Goal: Find specific page/section: Find specific page/section

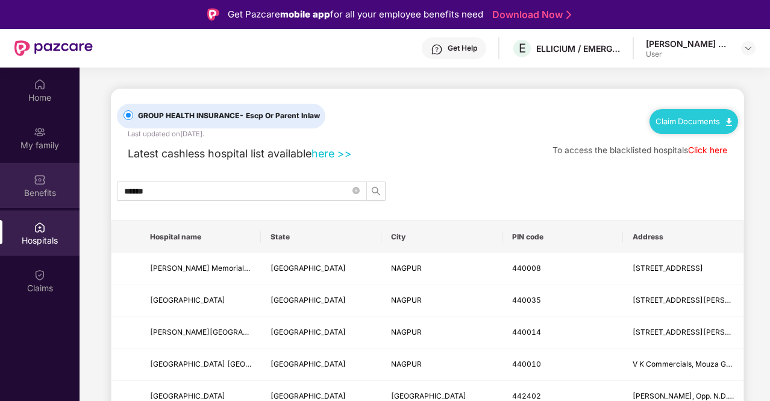
scroll to position [67, 0]
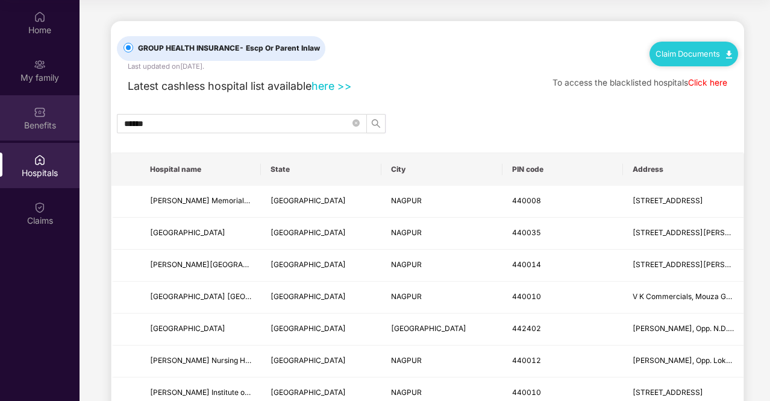
click at [51, 117] on div "Benefits" at bounding box center [40, 117] width 80 height 45
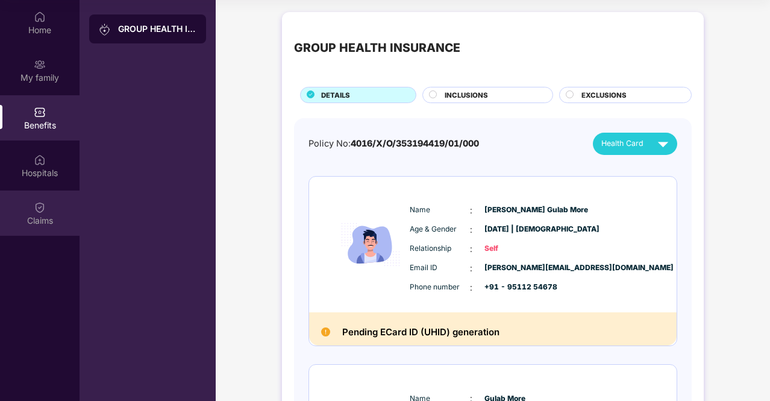
click at [52, 205] on div "Claims" at bounding box center [40, 212] width 80 height 45
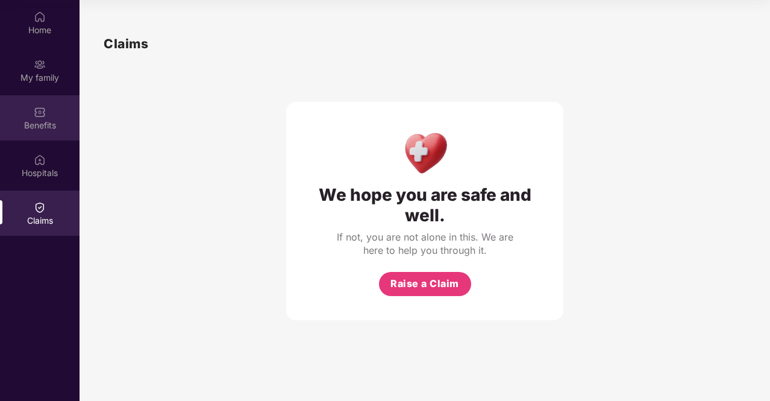
click at [49, 121] on div "Benefits" at bounding box center [40, 125] width 80 height 12
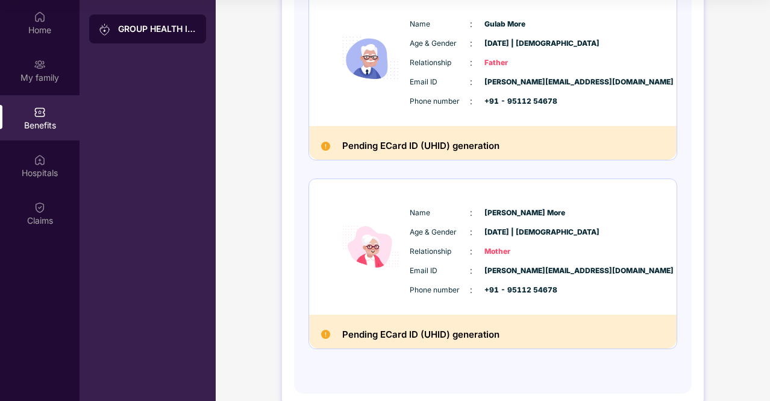
scroll to position [395, 0]
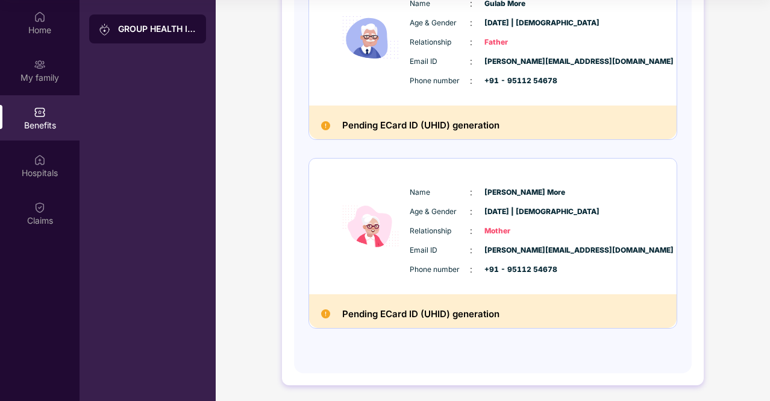
click at [615, 245] on div "Email ID : [PERSON_NAME][EMAIL_ADDRESS][DOMAIN_NAME]" at bounding box center [529, 249] width 239 height 13
click at [470, 313] on h2 "Pending ECard ID (UHID) generation" at bounding box center [420, 314] width 157 height 16
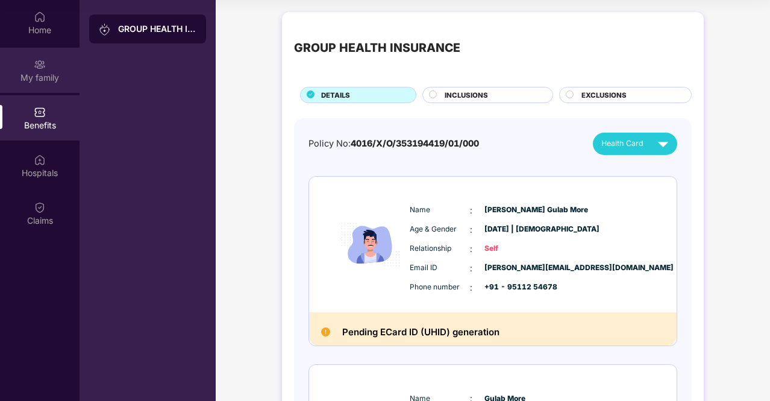
click at [51, 63] on div "My family" at bounding box center [40, 70] width 80 height 45
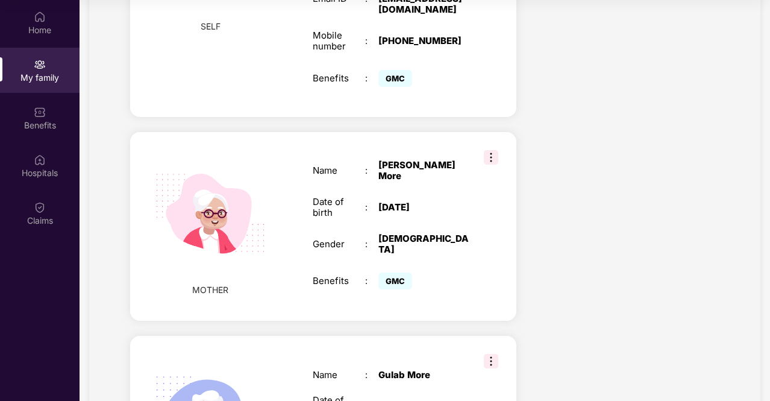
scroll to position [371, 0]
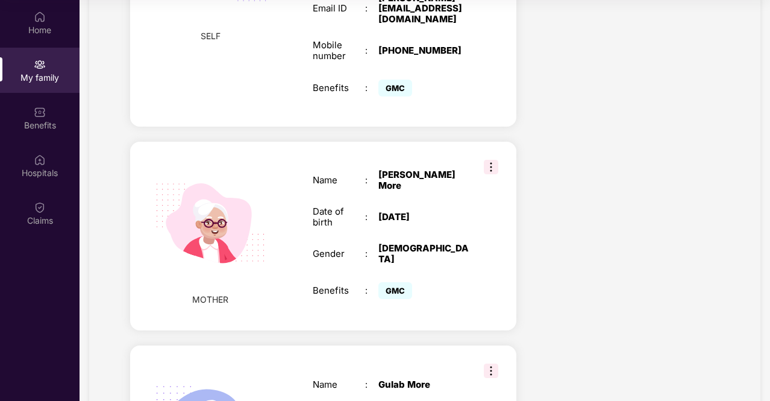
click at [493, 160] on img at bounding box center [491, 167] width 14 height 14
click at [418, 169] on div "[PERSON_NAME] More" at bounding box center [424, 180] width 92 height 22
click at [198, 208] on img at bounding box center [209, 223] width 139 height 139
click at [171, 167] on img at bounding box center [209, 223] width 139 height 139
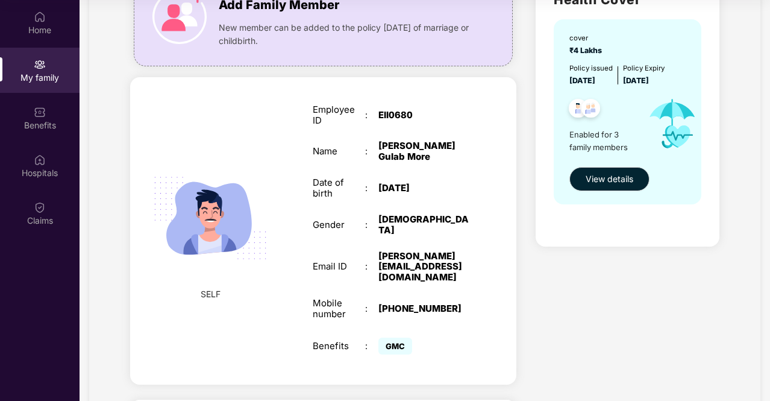
scroll to position [105, 0]
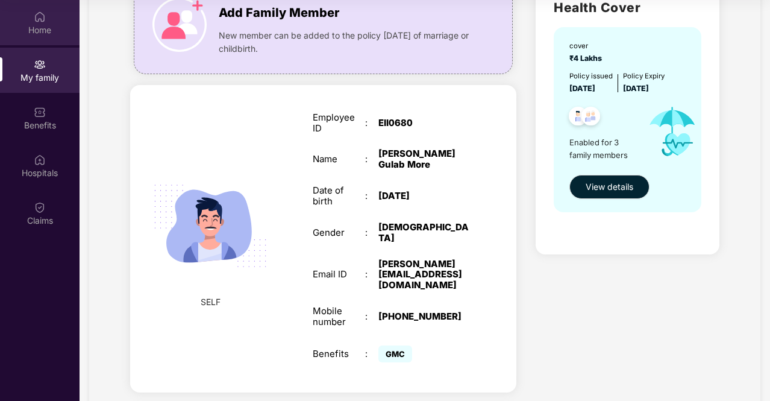
click at [48, 19] on div "Home" at bounding box center [40, 22] width 80 height 45
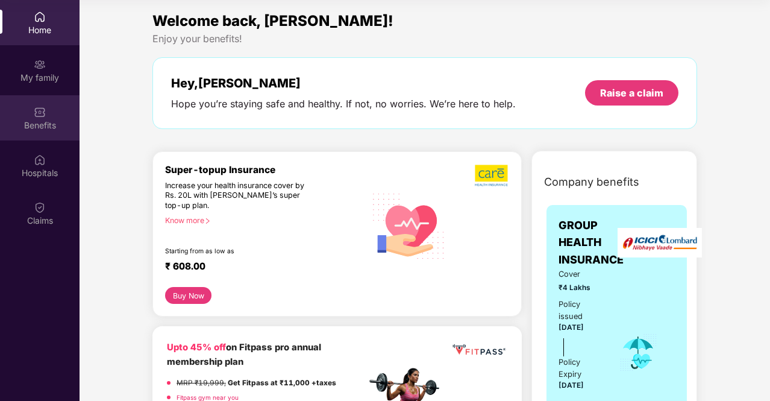
click at [36, 110] on img at bounding box center [40, 112] width 12 height 12
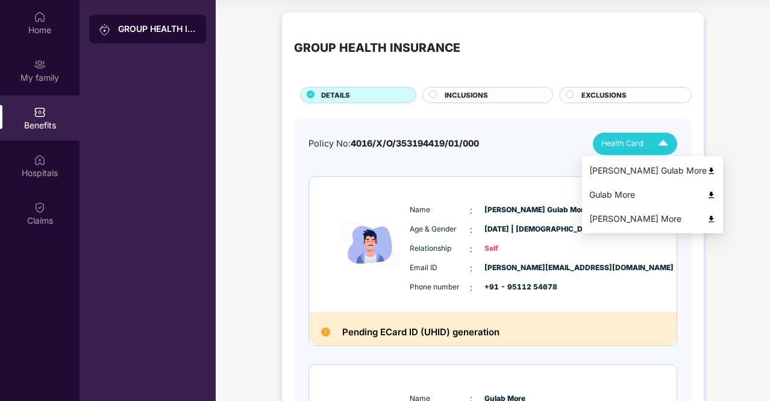
click at [707, 215] on img at bounding box center [711, 219] width 9 height 9
